Goal: Task Accomplishment & Management: Use online tool/utility

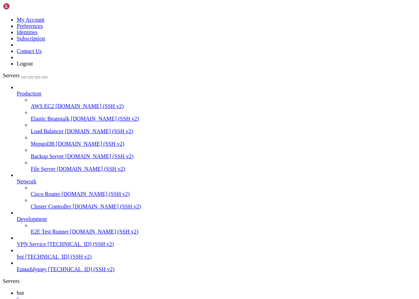
scroll to position [17, 0]
click at [44, 241] on span "VPN Service" at bounding box center [31, 244] width 29 height 6
click at [39, 246] on span "VPN Service" at bounding box center [31, 244] width 29 height 6
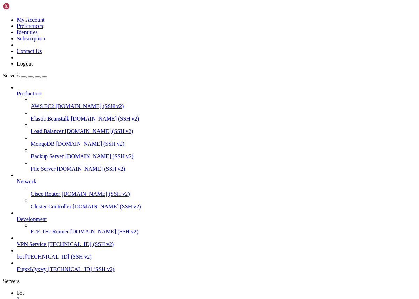
click at [39, 246] on span "VPN Service" at bounding box center [31, 244] width 29 height 6
click at [113, 297] on div "" at bounding box center [216, 300] width 399 height 6
click at [46, 290] on span "VPN Service" at bounding box center [31, 293] width 29 height 6
click at [132, 297] on div "" at bounding box center [216, 300] width 399 height 6
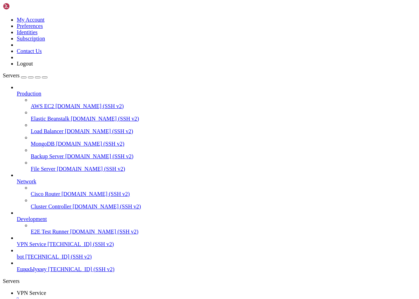
scroll to position [5, 0]
drag, startPoint x: 32, startPoint y: 603, endPoint x: 3, endPoint y: 433, distance: 172.8
copy div "GNU nano 6.2 /etc/nginx/sites-available/sni.conf server { listen [TECHNICAL_ID]…"
drag, startPoint x: 5, startPoint y: 425, endPoint x: 80, endPoint y: 595, distance: 185.3
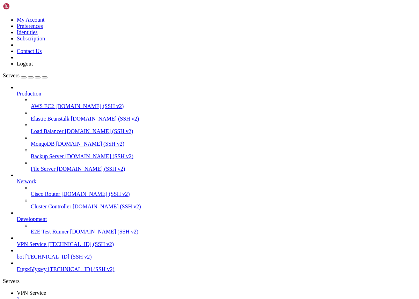
paste input "/var/www/html/site"
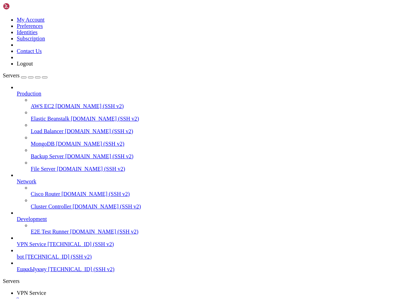
drag, startPoint x: 119, startPoint y: 173, endPoint x: 115, endPoint y: 189, distance: 16.3
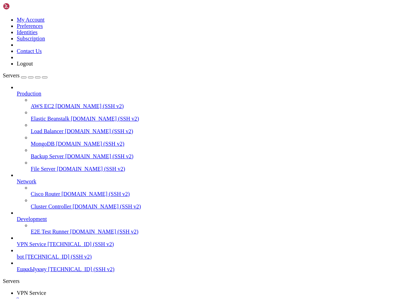
type input "/var/www/html"
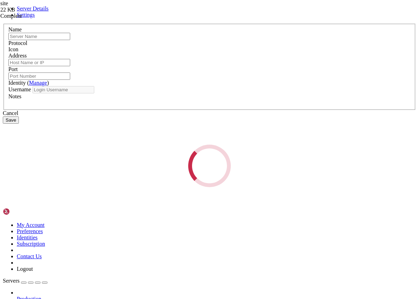
type input "VPN Service"
type input "[TECHNICAL_ID]"
type input "22"
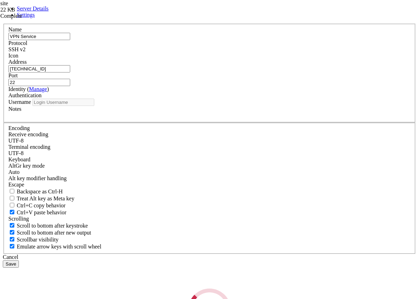
type input "root"
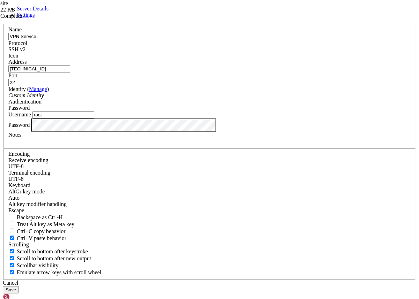
click at [19, 286] on button "Save" at bounding box center [11, 289] width 16 height 7
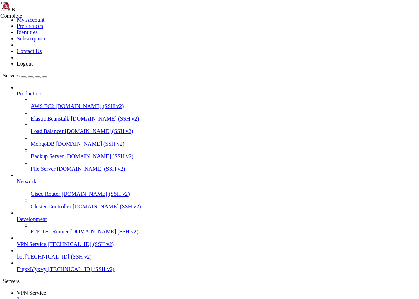
click at [47, 247] on span "[TECHNICAL_ID] (SSH v2)" at bounding box center [80, 244] width 66 height 6
click at [133, 297] on div "" at bounding box center [216, 300] width 399 height 6
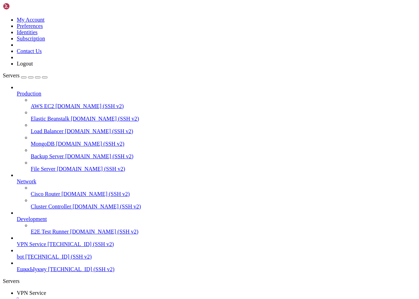
scroll to position [255, 0]
drag, startPoint x: 164, startPoint y: 628, endPoint x: 43, endPoint y: 627, distance: 121.1
drag, startPoint x: 158, startPoint y: 628, endPoint x: 42, endPoint y: 628, distance: 116.5
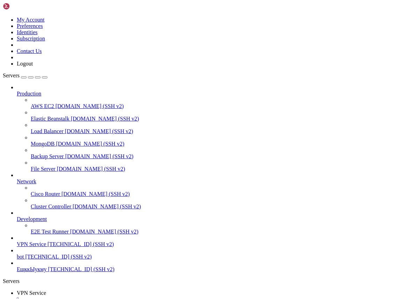
copy span "[URL][DOMAIN_NAME]"
drag, startPoint x: 186, startPoint y: 467, endPoint x: 157, endPoint y: 467, distance: 29.7
copy x-row "connection"
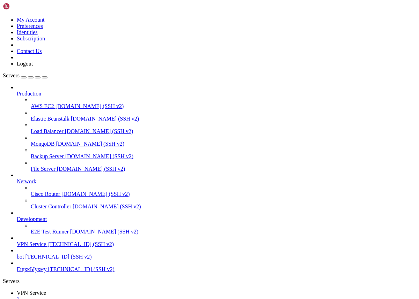
drag, startPoint x: 162, startPoint y: 628, endPoint x: 41, endPoint y: 627, distance: 120.7
copy span "[URL][DOMAIN_NAME]"
drag, startPoint x: 59, startPoint y: 630, endPoint x: 5, endPoint y: 609, distance: 58.2
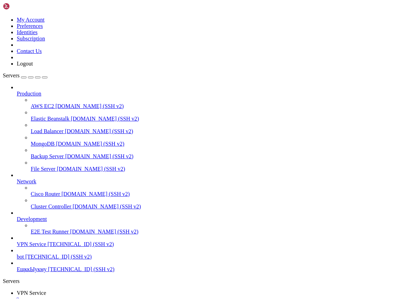
drag, startPoint x: 58, startPoint y: 620, endPoint x: 6, endPoint y: 612, distance: 52.7
copy div "root@project:~# sudo docker logs caddy | grep "certificate" sudo: docker: comma…"
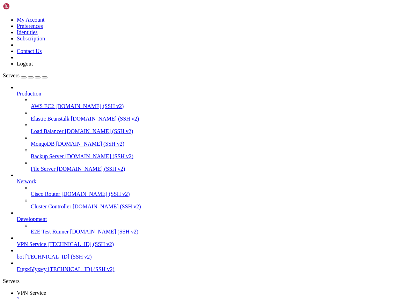
scroll to position [81, 0]
drag, startPoint x: 5, startPoint y: 531, endPoint x: 105, endPoint y: 663, distance: 166.1
drag, startPoint x: 69, startPoint y: 664, endPoint x: 6, endPoint y: 529, distance: 149.3
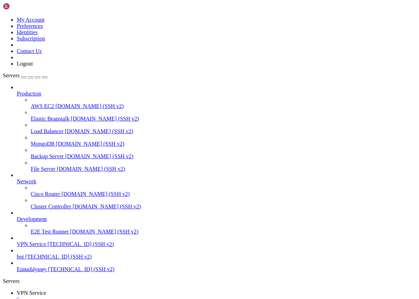
copy div "root@project:~# sudo docker logs caddy | grep "certificate" sudo: docker: comma…"
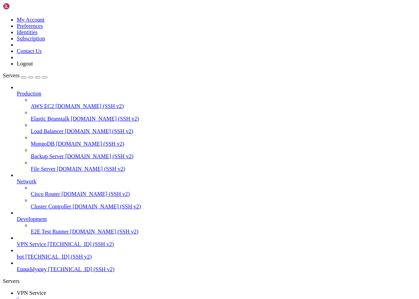
scroll to position [139, 0]
drag, startPoint x: 7, startPoint y: 554, endPoint x: 84, endPoint y: 662, distance: 133.1
copy div "-bash: cd: /root/RemnaSetup: No such file or directory root@project:~# docker c…"
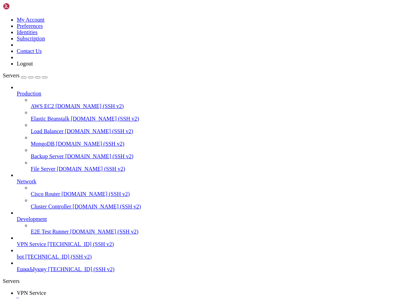
drag, startPoint x: 62, startPoint y: 663, endPoint x: 5, endPoint y: 612, distance: 76.4
copy div "root@project:~# sudo systemctl status nginx || sudo systemctl status caddy sudo…"
drag, startPoint x: 5, startPoint y: 449, endPoint x: 155, endPoint y: 661, distance: 259.7
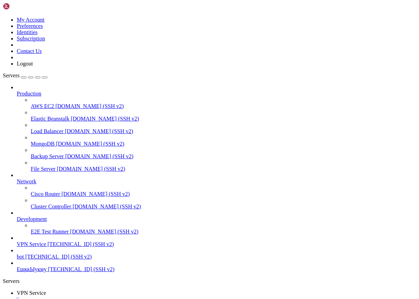
copy div "│ ╚██████╗██║ ██║██║ ██║ ██████╔╝██║ ██║██║ ██║██║ ██║ │ │ ╚═════╝╚═╝ ╚═╝╚═╝ ╚═…"
drag, startPoint x: 8, startPoint y: 447, endPoint x: 107, endPoint y: 550, distance: 142.9
copy div "RemnaSetup by capybara Проект: https://github.com/Capybara-z/RemnaSetup Контакт…"
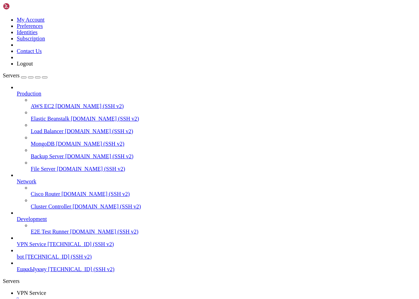
drag, startPoint x: 140, startPoint y: 663, endPoint x: 5, endPoint y: 448, distance: 253.5
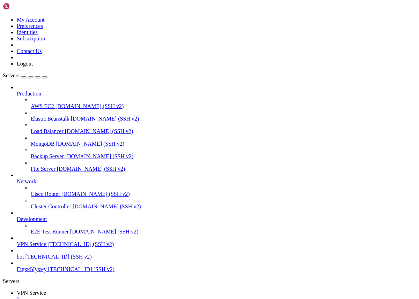
scroll to position [5, 0]
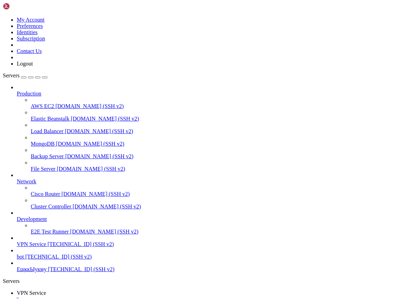
drag, startPoint x: 179, startPoint y: 629, endPoint x: 42, endPoint y: 630, distance: 137.8
copy span "https://connection.afmprod.vip/connections"
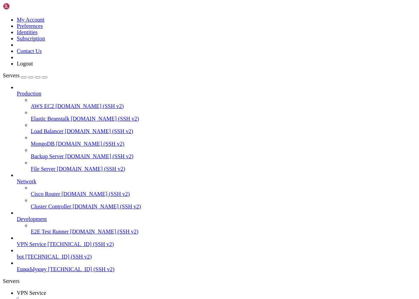
drag, startPoint x: 6, startPoint y: 580, endPoint x: 77, endPoint y: 667, distance: 112.5
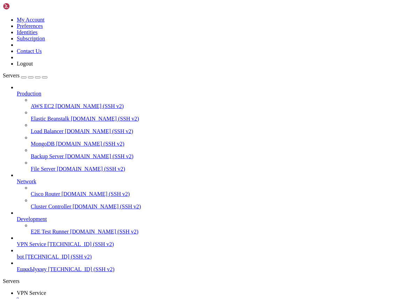
copy div "root@project:~# sudo ss -tulpen | grep 443 tcp LISTEN 0 4096 0.0.0.0: 443 0.0.0…"
drag, startPoint x: 71, startPoint y: 663, endPoint x: 6, endPoint y: 575, distance: 108.9
drag, startPoint x: 115, startPoint y: 668, endPoint x: 17, endPoint y: 650, distance: 99.0
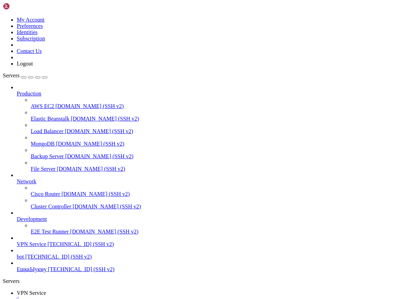
drag, startPoint x: 111, startPoint y: 668, endPoint x: 187, endPoint y: 700, distance: 82.9
drag, startPoint x: 103, startPoint y: 668, endPoint x: 13, endPoint y: 649, distance: 91.9
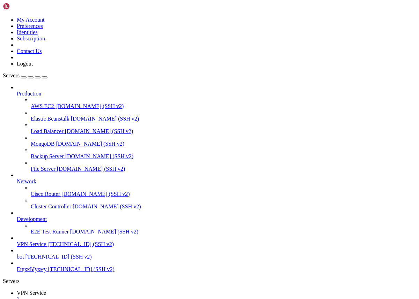
drag, startPoint x: 6, startPoint y: 646, endPoint x: 113, endPoint y: 663, distance: 108.6
copy div "root@project:~# cd /opt/remnasetup || cd /root/RemnaSetup || cd /root/remnasetu…"
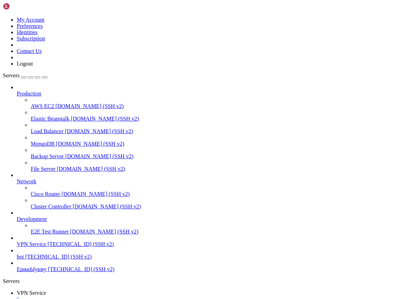
scroll to position [81, 0]
drag, startPoint x: 116, startPoint y: 665, endPoint x: 6, endPoint y: 652, distance: 110.8
drag, startPoint x: 96, startPoint y: 666, endPoint x: 6, endPoint y: 574, distance: 128.3
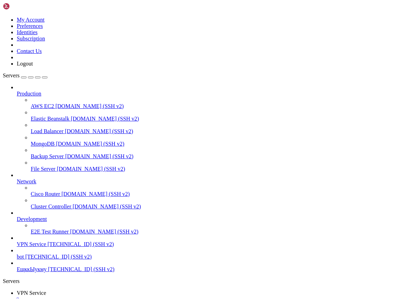
copy div "root@project:/opt/remnasetup# nano /opt/remnasetup/caddy/Caddyfile root@project…"
drag, startPoint x: 6, startPoint y: 569, endPoint x: 71, endPoint y: 658, distance: 109.6
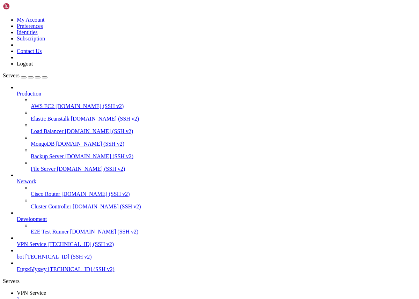
copy div "https://{$REMNAWAVE_PANEL_DOMAIN} { @login_path { path /{$REMNAWAVE_CUSTOM_LOGI…"
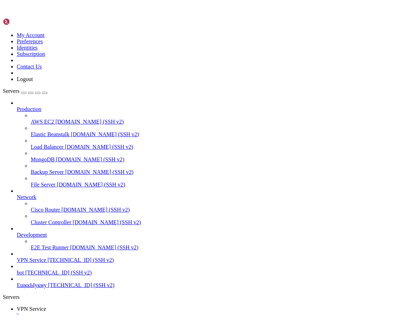
scroll to position [5, 0]
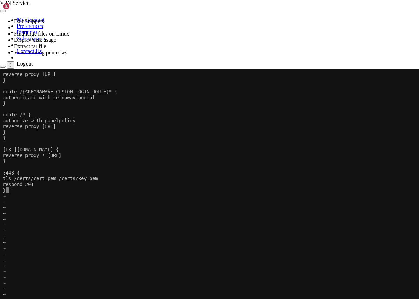
scroll to position [267, 0]
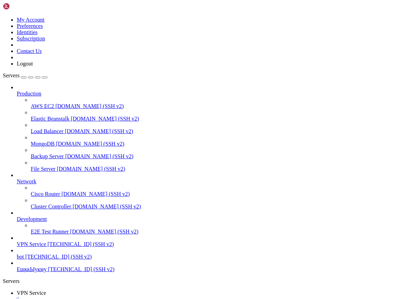
click at [134, 297] on div "" at bounding box center [216, 300] width 399 height 6
click at [45, 247] on span "VPN Service" at bounding box center [31, 244] width 29 height 6
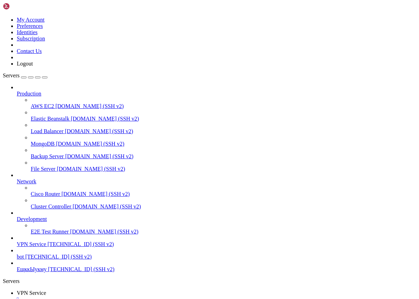
scroll to position [0, 0]
drag, startPoint x: 77, startPoint y: 520, endPoint x: 5, endPoint y: 501, distance: 75.3
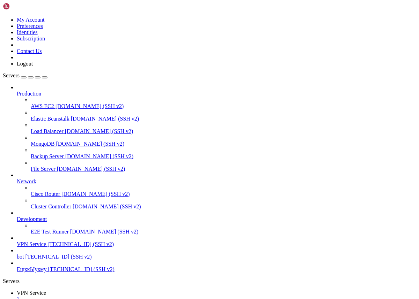
drag, startPoint x: 7, startPoint y: 501, endPoint x: 35, endPoint y: 507, distance: 28.1
drag, startPoint x: 6, startPoint y: 502, endPoint x: 79, endPoint y: 517, distance: 74.1
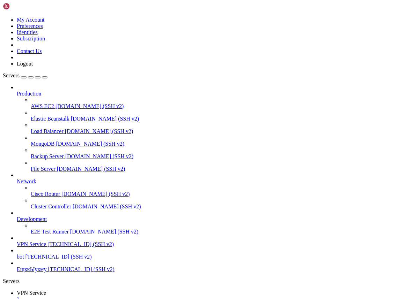
copy div "root@project:~# docker exec -it remnawave-caddy nano /etc/caddy/Caddyfile OCI r…"
drag, startPoint x: 64, startPoint y: 573, endPoint x: 6, endPoint y: 549, distance: 62.9
copy div "root@project:~# docker cp /opt/remnasetup/Caddyfile remnawave-caddy:/etc/caddy/…"
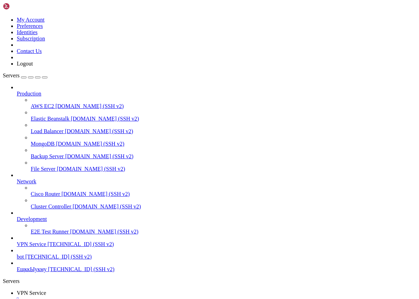
drag, startPoint x: 6, startPoint y: 552, endPoint x: 144, endPoint y: 664, distance: 177.4
copy div "Successfully copied 3.58kB to remnawave-caddy:/etc/caddy/Caddyfile challenge_ty…"
drag, startPoint x: 5, startPoint y: 426, endPoint x: 121, endPoint y: 658, distance: 259.2
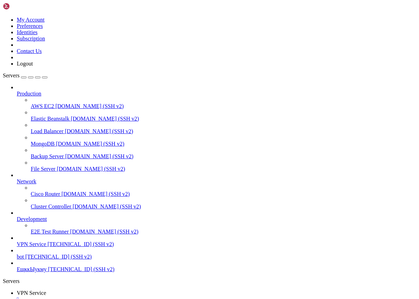
drag, startPoint x: 6, startPoint y: 425, endPoint x: 82, endPoint y: 569, distance: 163.3
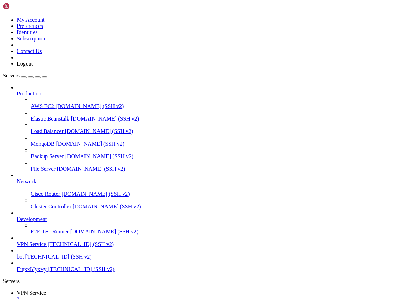
drag, startPoint x: 6, startPoint y: 426, endPoint x: 10, endPoint y: 647, distance: 220.9
drag, startPoint x: 5, startPoint y: 431, endPoint x: 64, endPoint y: 635, distance: 213.2
copy div "GNU nano 6.2 /opt/remnasetup/Caddyfile https://{$REMNAWAVE_PANEL_DOMAIN} { @log…"
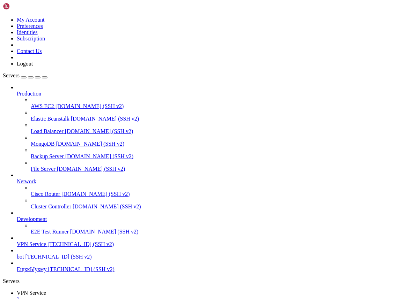
drag, startPoint x: 5, startPoint y: 425, endPoint x: 125, endPoint y: 647, distance: 252.3
copy div "GNU nano 6.2 /opt/remnasetup/Caddyfile { order authenticate before respond orde…"
drag, startPoint x: 110, startPoint y: 648, endPoint x: -7, endPoint y: 434, distance: 243.2
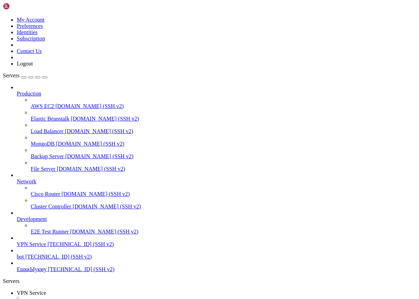
copy div "GNU nano 6.2 /opt/remnasetup/Caddyfile { order authenticate before respond orde…"
drag, startPoint x: 4, startPoint y: 426, endPoint x: 224, endPoint y: 654, distance: 316.6
copy div "GNU nano 6.2 /opt/remnasetup/Caddyfile comment "Deny" match any deny log warn }…"
drag, startPoint x: 6, startPoint y: 426, endPoint x: 192, endPoint y: 646, distance: 288.7
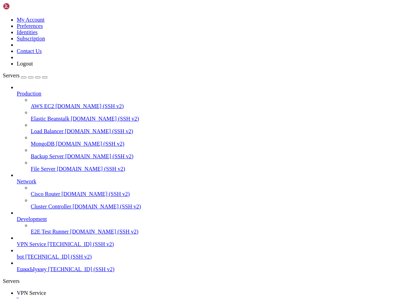
copy div "comment "Deny" match any deny log warn } } } } https://{$REMNAWAVE_PANEL_DOMAIN…"
drag, startPoint x: 5, startPoint y: 599, endPoint x: 61, endPoint y: 650, distance: 75.1
drag, startPoint x: 18, startPoint y: 646, endPoint x: 6, endPoint y: 599, distance: 48.6
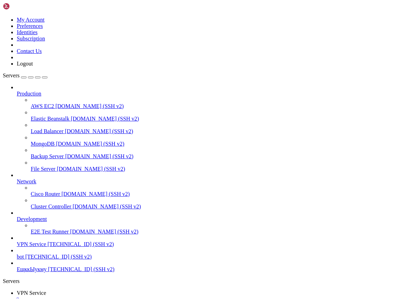
copy div "https://connect.afmprod.vip { reverse_proxy * http://remnawave-subscription-pag…"
drag, startPoint x: 6, startPoint y: 569, endPoint x: 162, endPoint y: 662, distance: 181.9
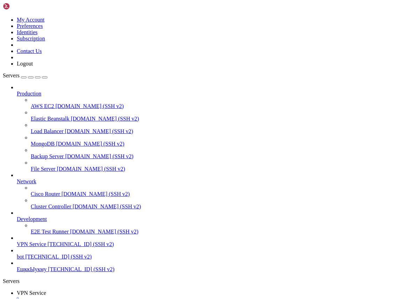
copy div "docker logs remnawave-caddy --tail=50 /certmagic@v0.21.6/async.go:73"} {"level"…"
drag, startPoint x: 6, startPoint y: 501, endPoint x: 114, endPoint y: 663, distance: 194.9
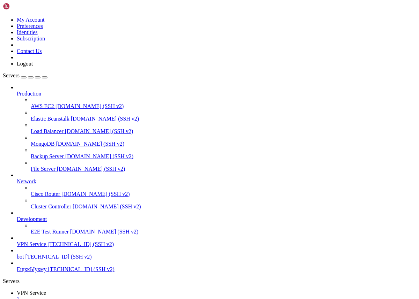
drag, startPoint x: 7, startPoint y: 601, endPoint x: 83, endPoint y: 663, distance: 99.0
drag, startPoint x: 62, startPoint y: 666, endPoint x: 6, endPoint y: 621, distance: 72.7
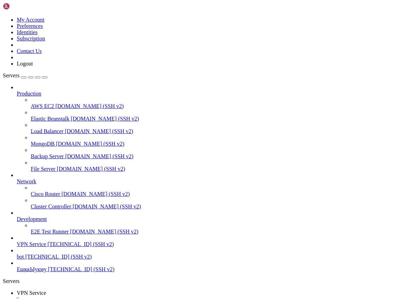
scroll to position [8061, 0]
drag, startPoint x: 71, startPoint y: 663, endPoint x: 20, endPoint y: 594, distance: 86.8
drag, startPoint x: 6, startPoint y: 598, endPoint x: 64, endPoint y: 662, distance: 86.4
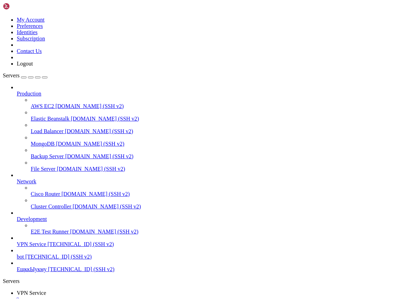
click at [46, 247] on span "VPN Service" at bounding box center [31, 244] width 29 height 6
click at [132, 297] on div "" at bounding box center [216, 300] width 399 height 6
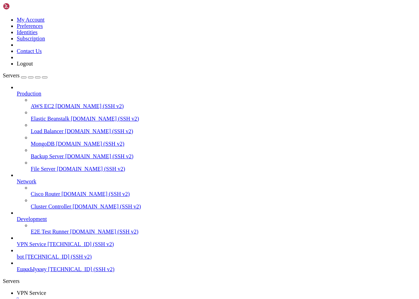
scroll to position [412, 0]
drag, startPoint x: 6, startPoint y: 478, endPoint x: 114, endPoint y: 660, distance: 211.5
drag, startPoint x: 5, startPoint y: 529, endPoint x: 147, endPoint y: 662, distance: 194.8
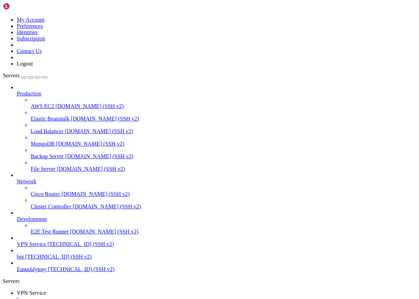
drag, startPoint x: 66, startPoint y: 669, endPoint x: 16, endPoint y: 642, distance: 57.3
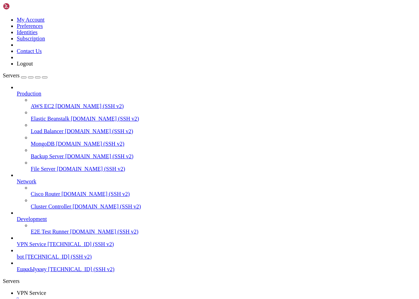
drag, startPoint x: 5, startPoint y: 634, endPoint x: 86, endPoint y: 668, distance: 87.7
drag, startPoint x: 86, startPoint y: 668, endPoint x: 22, endPoint y: 644, distance: 68.0
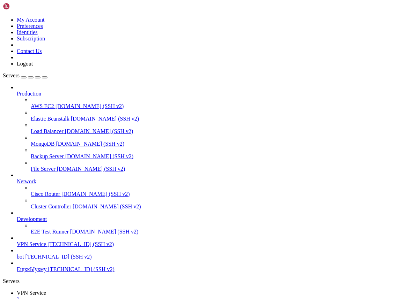
drag, startPoint x: 6, startPoint y: 634, endPoint x: 77, endPoint y: 662, distance: 76.7
drag, startPoint x: 6, startPoint y: 489, endPoint x: 79, endPoint y: 661, distance: 185.9
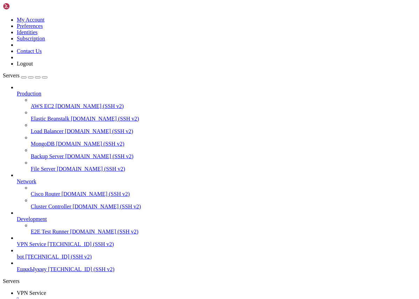
scroll to position [17719, 0]
drag, startPoint x: 7, startPoint y: 485, endPoint x: 68, endPoint y: 663, distance: 188.7
drag, startPoint x: 7, startPoint y: 455, endPoint x: 85, endPoint y: 664, distance: 223.3
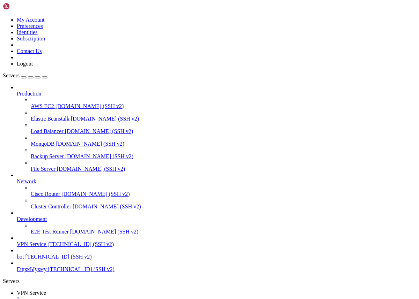
drag, startPoint x: 6, startPoint y: 617, endPoint x: 64, endPoint y: 665, distance: 75.3
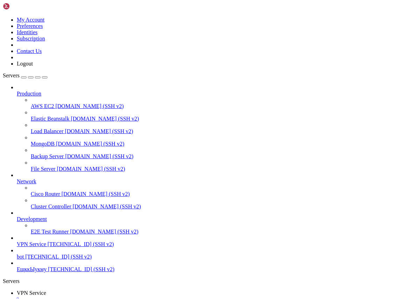
drag, startPoint x: 60, startPoint y: 665, endPoint x: 6, endPoint y: 634, distance: 61.6
drag, startPoint x: 60, startPoint y: 662, endPoint x: 6, endPoint y: 639, distance: 59.0
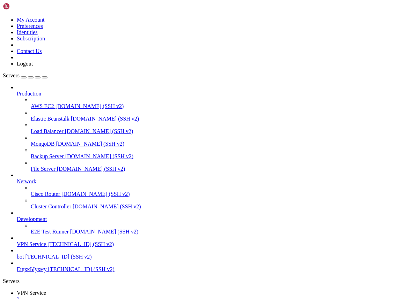
scroll to position [22240, 0]
drag, startPoint x: 7, startPoint y: 543, endPoint x: 59, endPoint y: 661, distance: 129.4
drag, startPoint x: 6, startPoint y: 564, endPoint x: 72, endPoint y: 664, distance: 119.7
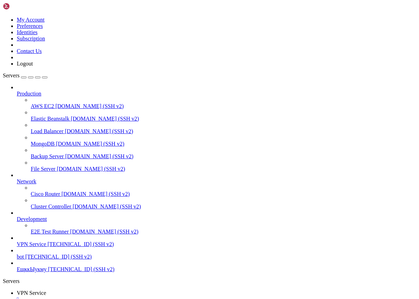
drag, startPoint x: 7, startPoint y: 506, endPoint x: 107, endPoint y: 662, distance: 185.4
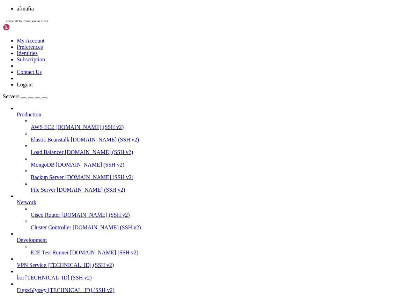
scroll to position [203, 0]
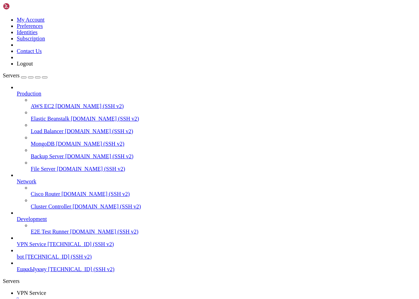
scroll to position [447, 0]
drag, startPoint x: 149, startPoint y: 628, endPoint x: 42, endPoint y: 628, distance: 107.1
copy span "https://connect.afmprod.vip/connect"
click at [133, 297] on div "" at bounding box center [216, 300] width 399 height 6
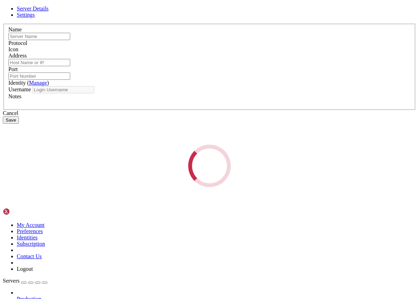
type input "VPN Service"
type input "[TECHNICAL_ID]"
type input "22"
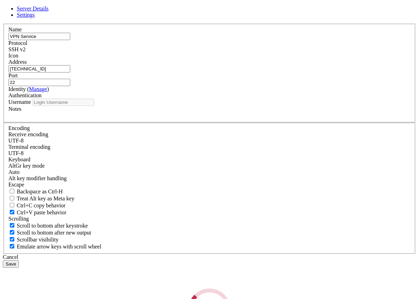
type input "root"
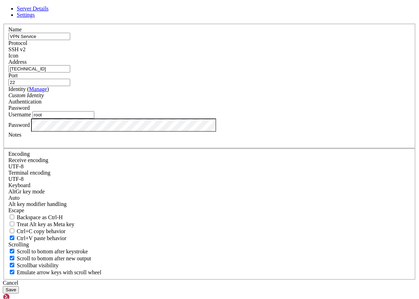
click at [19, 286] on button "Save" at bounding box center [11, 289] width 16 height 7
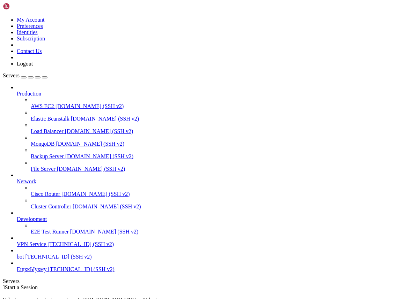
click at [54, 247] on span "[TECHNICAL_ID] (SSH v2)" at bounding box center [80, 244] width 66 height 6
drag, startPoint x: 97, startPoint y: 484, endPoint x: 59, endPoint y: 483, distance: 38.4
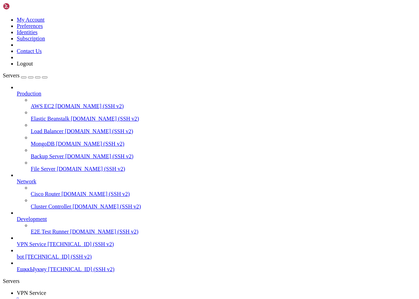
copy span "SIMPLE cookie"
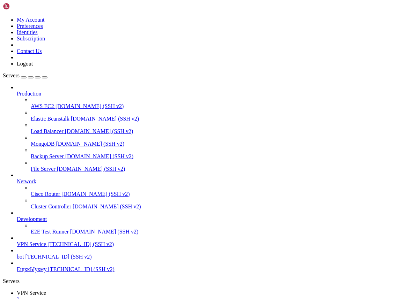
scroll to position [1729, 0]
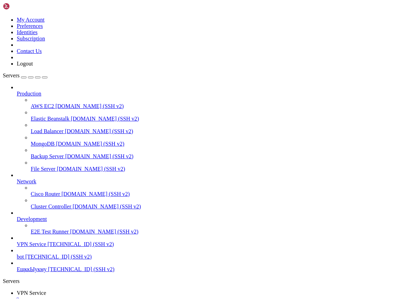
drag, startPoint x: 98, startPoint y: 549, endPoint x: 4, endPoint y: 546, distance: 93.9
copy div "NEEDRESTART-SVC: user@0.service ✓ Docker Engine успешно установлен. ✓ Брандмауэ…"
copy span "Введите ID темы для событий нод"
drag, startPoint x: 97, startPoint y: 548, endPoint x: 7, endPoint y: 549, distance: 89.7
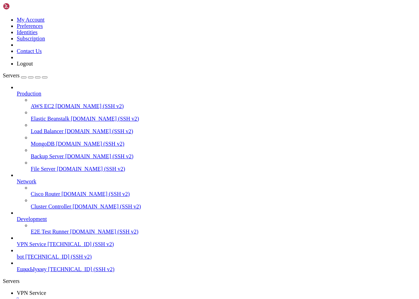
drag, startPoint x: 217, startPoint y: 490, endPoint x: 10, endPoint y: 490, distance: 206.2
copy span "https://connect.afmprod.vip/3WvWKjgSTlbYw-FFSWl6E9wc7P8WAanD7S8C/auth"
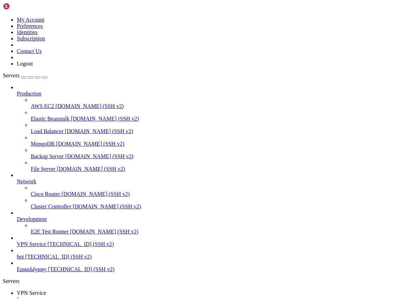
drag, startPoint x: 202, startPoint y: 544, endPoint x: 9, endPoint y: 482, distance: 202.6
copy div "Страница портала авторизации: │ │ https://connect.afmprod.vip/3WvWKjgSTlbYw-FFS…"
drag, startPoint x: 130, startPoint y: 521, endPoint x: 112, endPoint y: 520, distance: 18.2
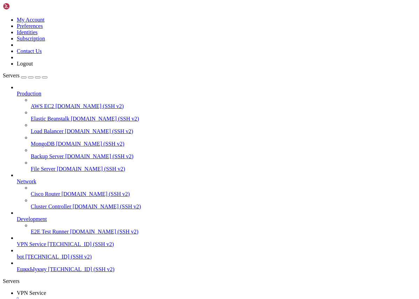
copy span "vuhinizo"
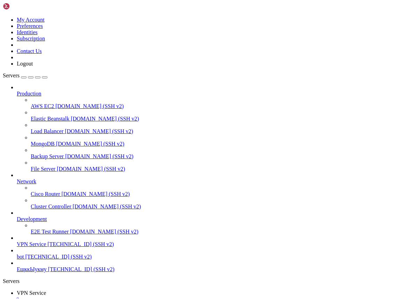
copy span "R854J_LpkKrC+ase!1k6T7156fx7"
drag, startPoint x: 133, startPoint y: 536, endPoint x: 107, endPoint y: 534, distance: 25.9
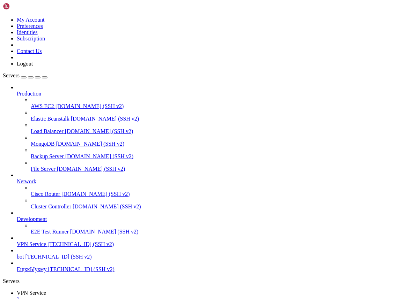
copy span "syginepy48"
drag, startPoint x: 125, startPoint y: 518, endPoint x: 87, endPoint y: 516, distance: 37.4
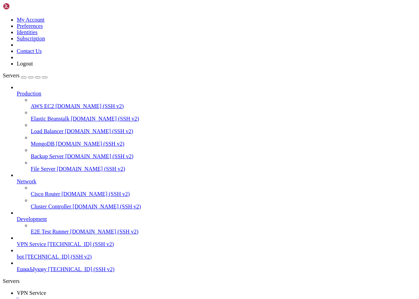
copy span "syginepy48"
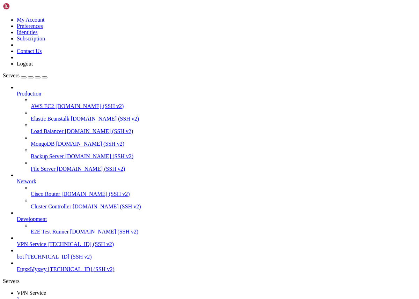
click at [133, 297] on div "" at bounding box center [216, 300] width 399 height 6
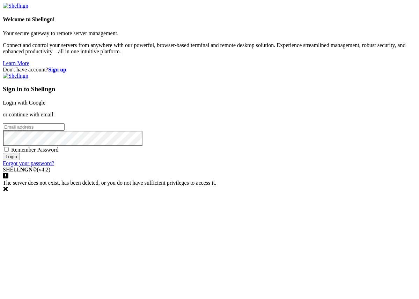
type input "[EMAIL_ADDRESS][DOMAIN_NAME]"
click at [59, 153] on span "Remember Password" at bounding box center [34, 150] width 47 height 6
click at [9, 152] on input "Remember Password" at bounding box center [6, 149] width 5 height 5
checkbox input "true"
click at [20, 161] on input "Login" at bounding box center [11, 156] width 17 height 7
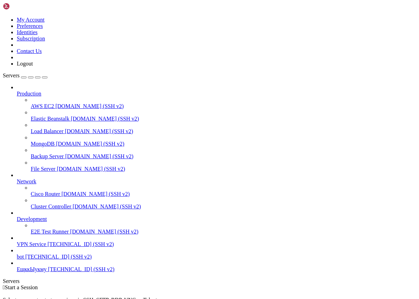
scroll to position [19, 0]
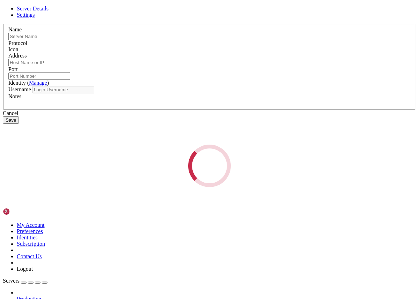
type input "VPN Service"
type input "[TECHNICAL_ID]"
type input "22"
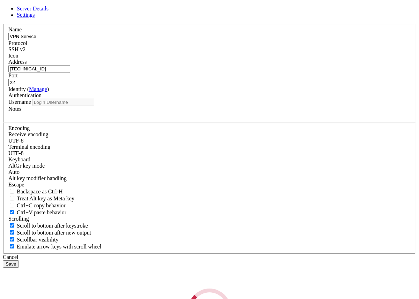
type input "root"
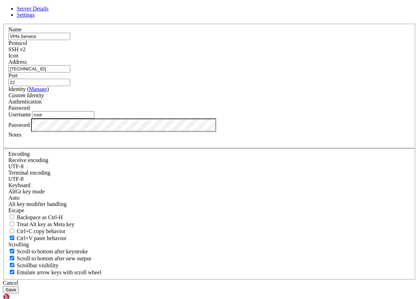
click at [19, 286] on button "Save" at bounding box center [11, 289] width 16 height 7
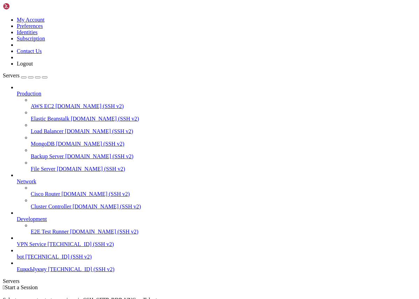
click at [46, 241] on span "VPN Service" at bounding box center [31, 244] width 29 height 6
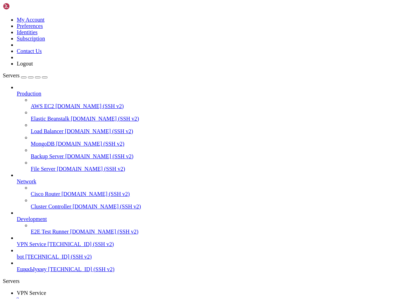
scroll to position [2652, 0]
drag, startPoint x: 6, startPoint y: 494, endPoint x: 57, endPoint y: 665, distance: 177.9
